Goal: Transaction & Acquisition: Purchase product/service

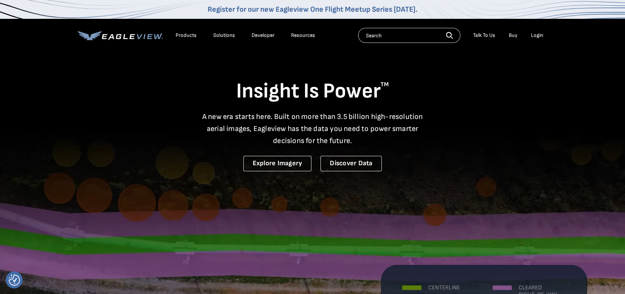
click at [539, 33] on div "Login" at bounding box center [537, 35] width 12 height 7
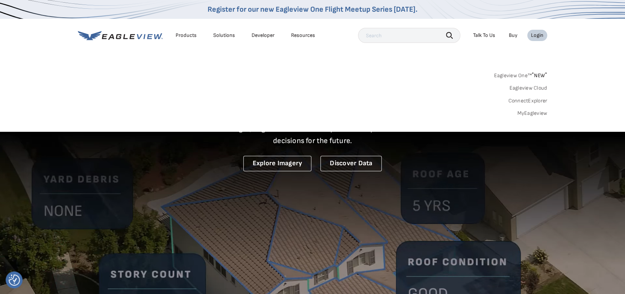
click at [524, 114] on link "MyEagleview" at bounding box center [532, 113] width 30 height 7
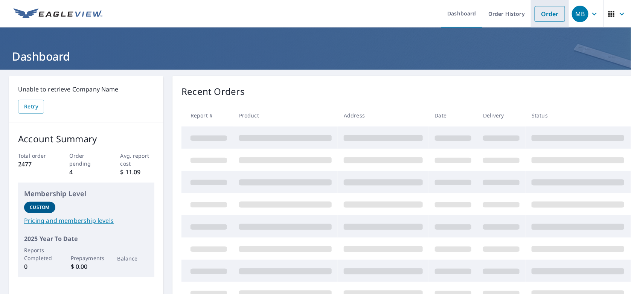
click at [546, 16] on link "Order" at bounding box center [549, 14] width 30 height 16
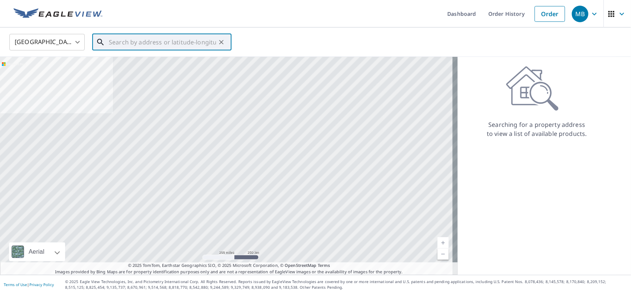
click at [132, 41] on input "text" at bounding box center [162, 42] width 107 height 21
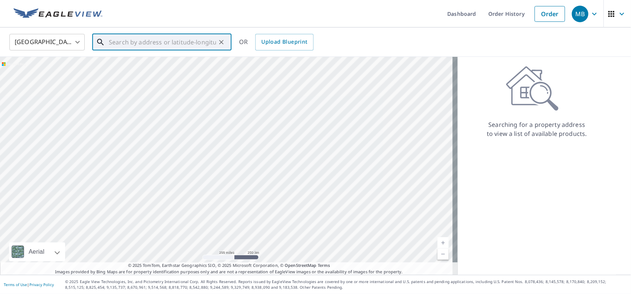
paste input "1970 [PERSON_NAME][GEOGRAPHIC_DATA], [GEOGRAPHIC_DATA]"
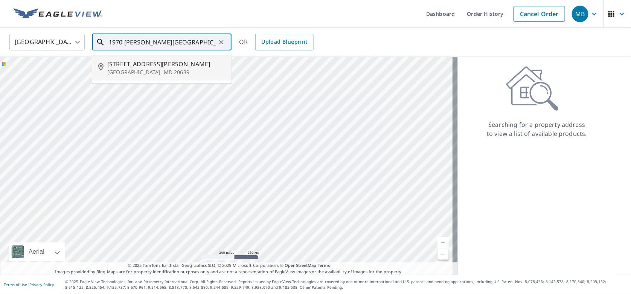
click at [150, 66] on span "[STREET_ADDRESS][PERSON_NAME]" at bounding box center [166, 63] width 118 height 9
type input "[STREET_ADDRESS][PERSON_NAME]"
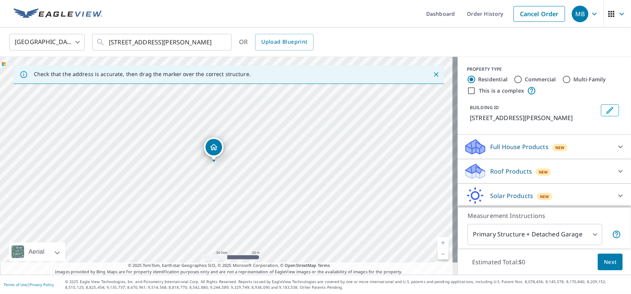
click at [616, 169] on icon at bounding box center [620, 171] width 9 height 9
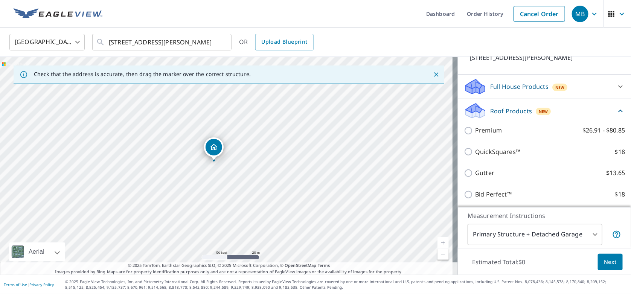
scroll to position [75, 0]
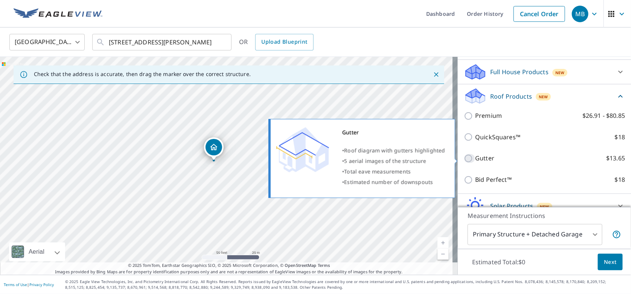
click at [465, 158] on input "Gutter $13.65" at bounding box center [469, 158] width 11 height 9
checkbox input "true"
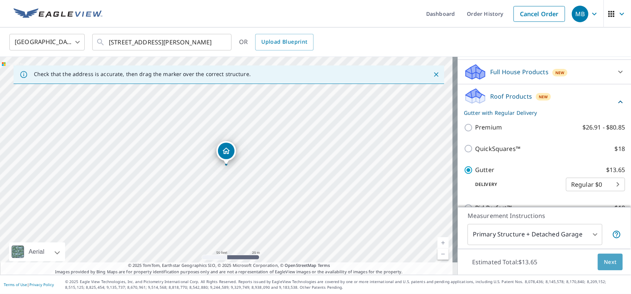
click at [604, 265] on span "Next" at bounding box center [610, 261] width 13 height 9
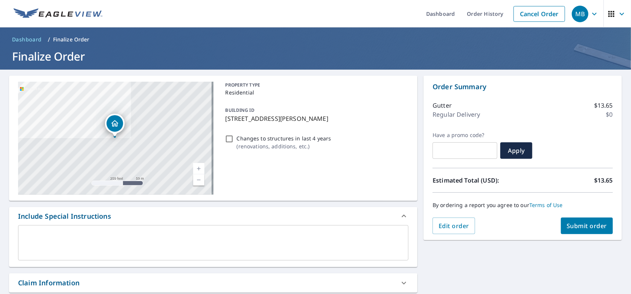
click at [574, 228] on span "Submit order" at bounding box center [587, 226] width 40 height 8
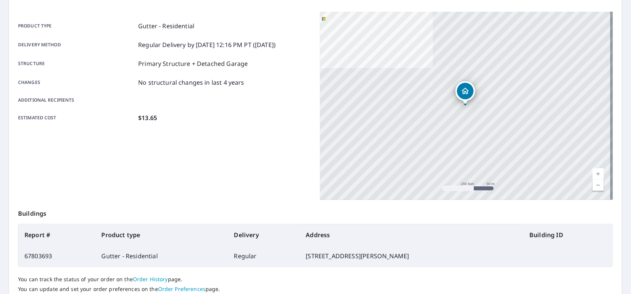
scroll to position [113, 0]
